Goal: Register for event/course

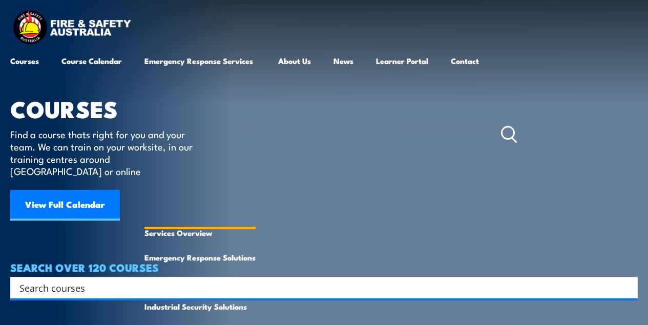
click at [229, 63] on link "Emergency Response Services" at bounding box center [200, 135] width 111 height 172
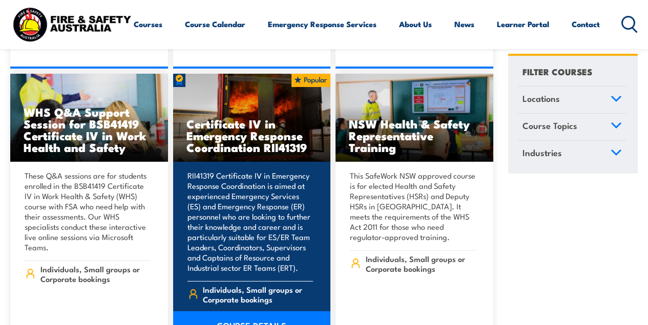
scroll to position [2133, 0]
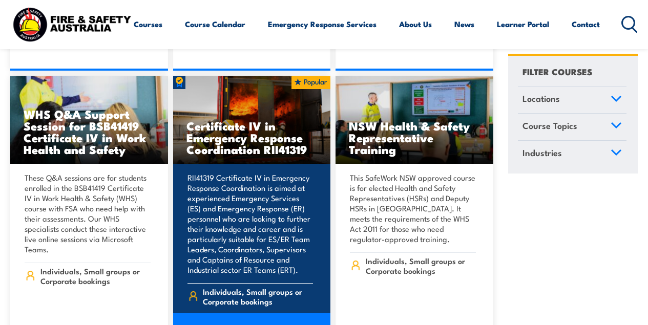
click at [269, 120] on h3 "Certificate IV in Emergency Response Coordination RII41319" at bounding box center [252, 137] width 131 height 35
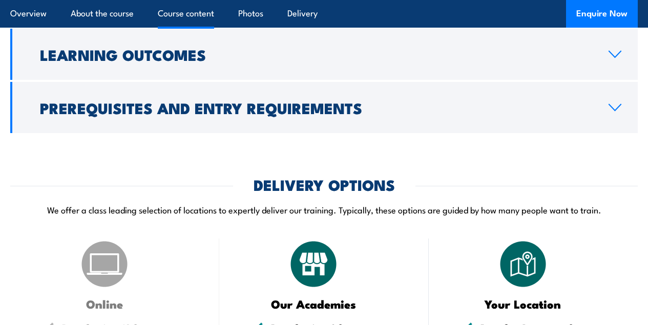
scroll to position [2362, 0]
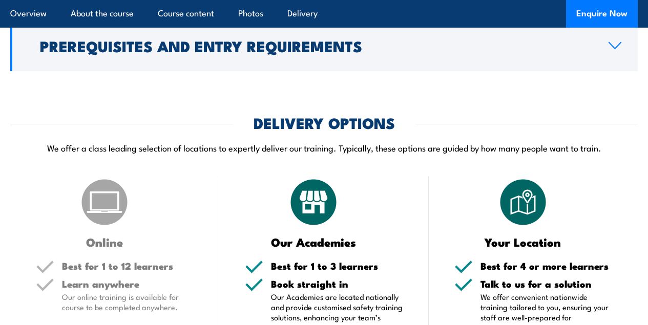
click at [613, 49] on icon at bounding box center [615, 46] width 12 height 6
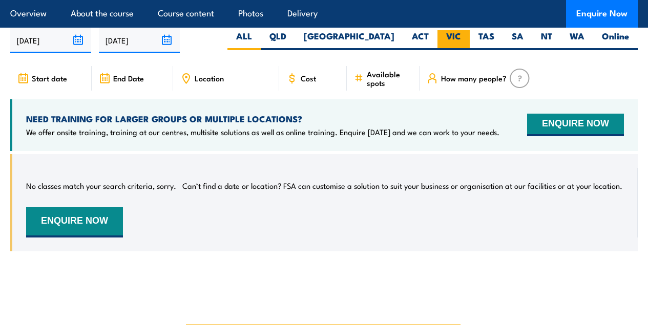
scroll to position [2360, 0]
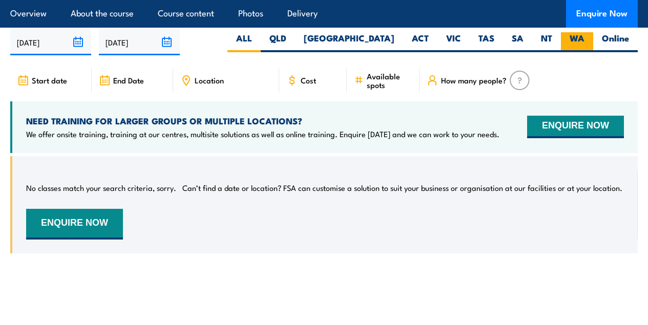
click at [579, 48] on label "WA" at bounding box center [577, 42] width 32 height 20
click at [585, 39] on input "WA" at bounding box center [588, 35] width 7 height 7
radio input "true"
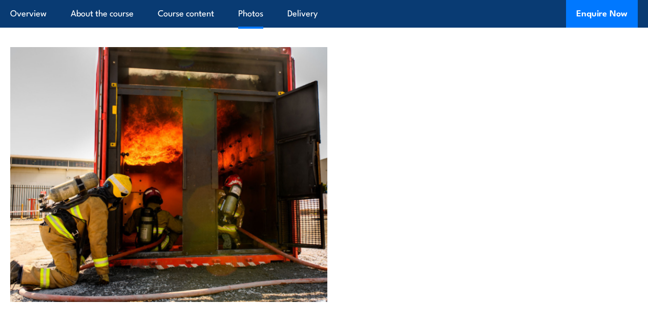
scroll to position [3587, 0]
